Goal: Find specific page/section: Find specific page/section

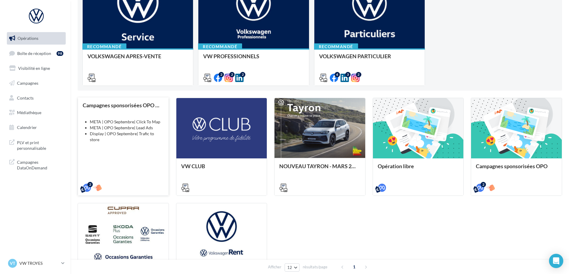
scroll to position [112, 0]
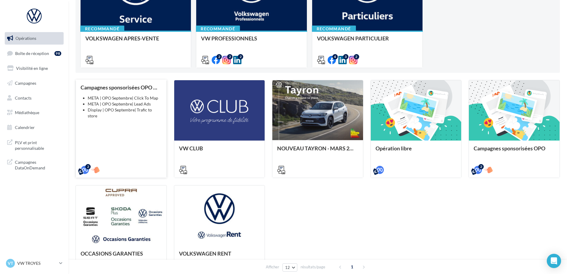
click at [144, 116] on div "Campagnes sponsorisées OPO Septembre META | OPO Septembre| Click To Map META | …" at bounding box center [121, 128] width 81 height 88
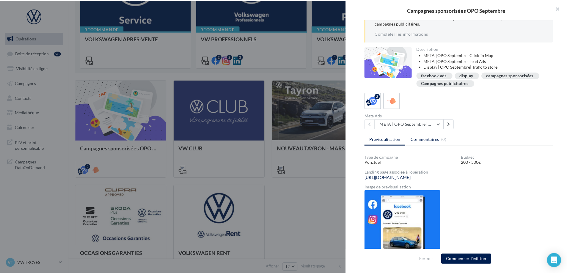
scroll to position [58, 0]
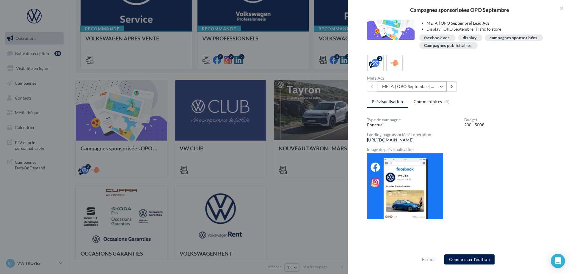
click at [419, 86] on button "META | OPO Septembre| Click To Map" at bounding box center [412, 87] width 70 height 10
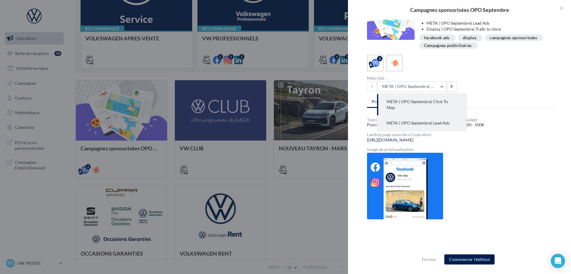
click at [420, 120] on span "META | OPO Septembre| Lead Ads" at bounding box center [418, 122] width 63 height 5
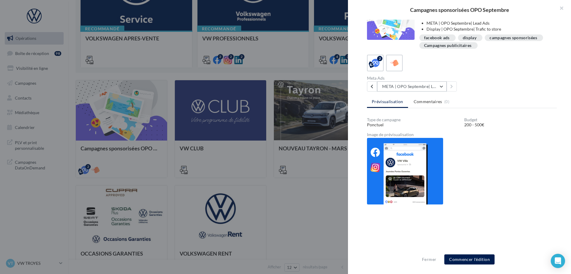
click at [417, 86] on button "META | OPO Septembre| Lead Ads" at bounding box center [412, 87] width 70 height 10
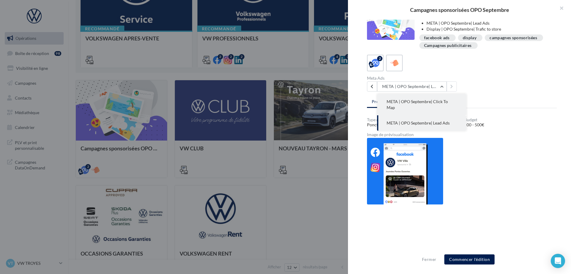
click at [416, 101] on span "META | OPO Septembre| Click To Map" at bounding box center [417, 104] width 61 height 11
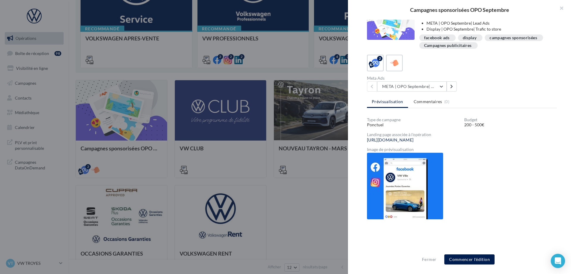
click at [285, 197] on div at bounding box center [285, 137] width 571 height 274
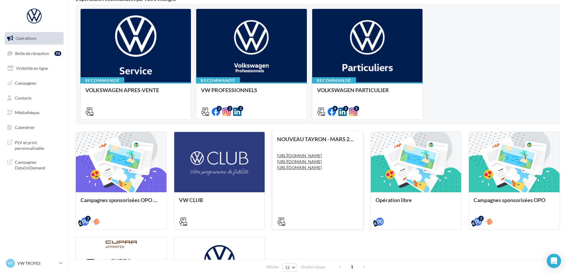
scroll to position [0, 0]
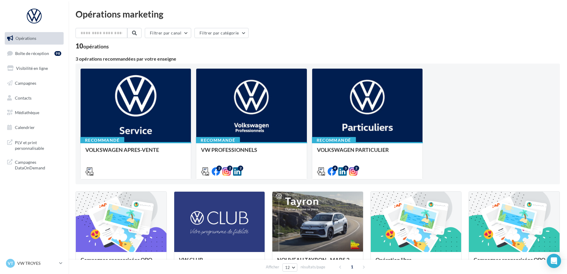
click at [32, 40] on span "Opérations" at bounding box center [25, 38] width 21 height 5
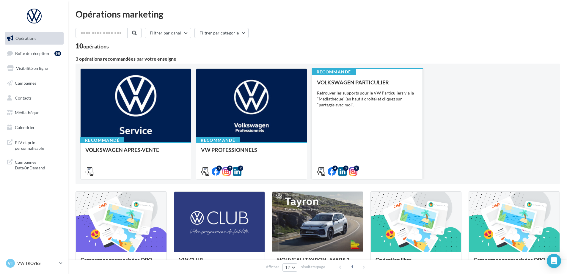
click at [333, 106] on div "Retrouver les supports pour le VW Particuliers via la "Médiathèque" (en haut à …" at bounding box center [367, 99] width 101 height 18
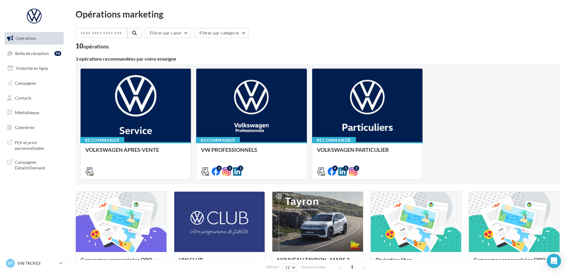
click at [30, 83] on span "Campagnes" at bounding box center [25, 83] width 21 height 5
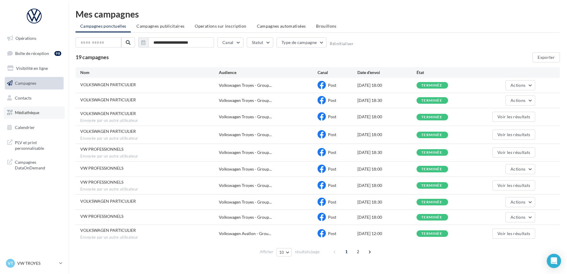
click at [31, 114] on span "Médiathèque" at bounding box center [27, 112] width 24 height 5
